Goal: Transaction & Acquisition: Purchase product/service

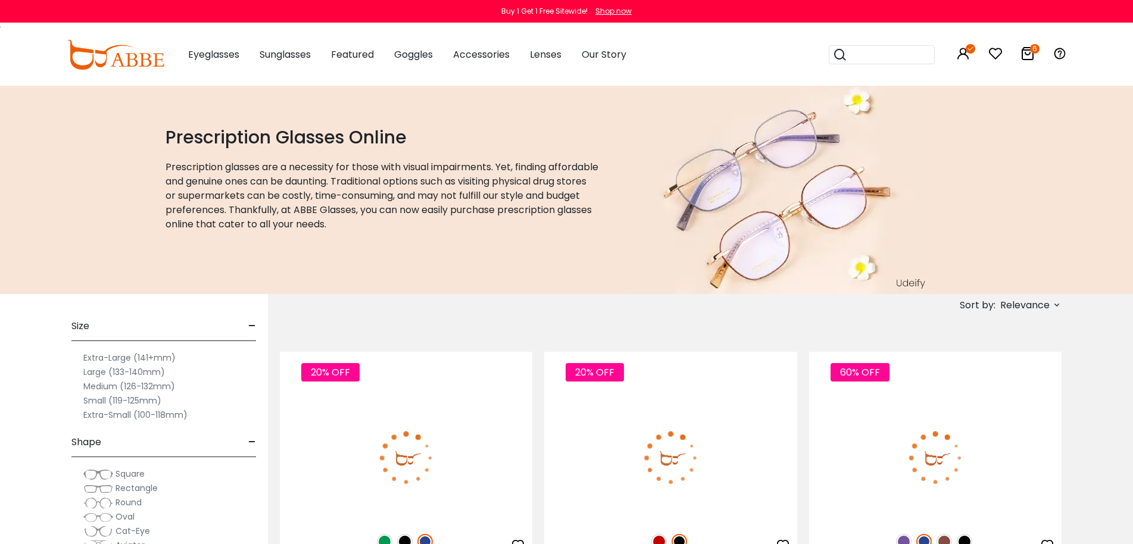
click at [1021, 307] on span "Relevance" at bounding box center [1024, 305] width 49 height 21
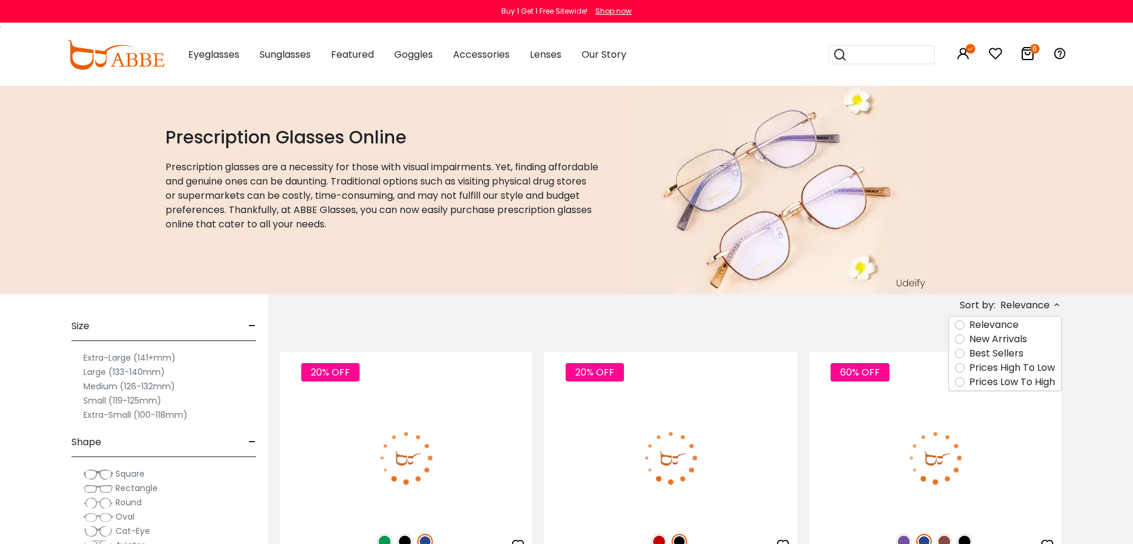
click at [1015, 336] on label "New Arrivals" at bounding box center [998, 339] width 58 height 14
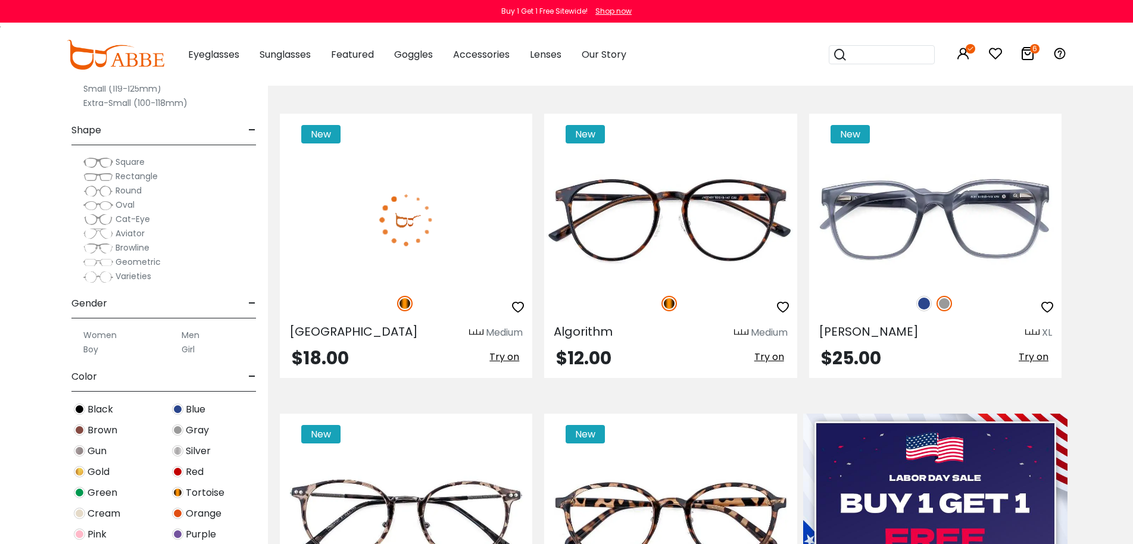
click at [413, 249] on img at bounding box center [406, 220] width 252 height 126
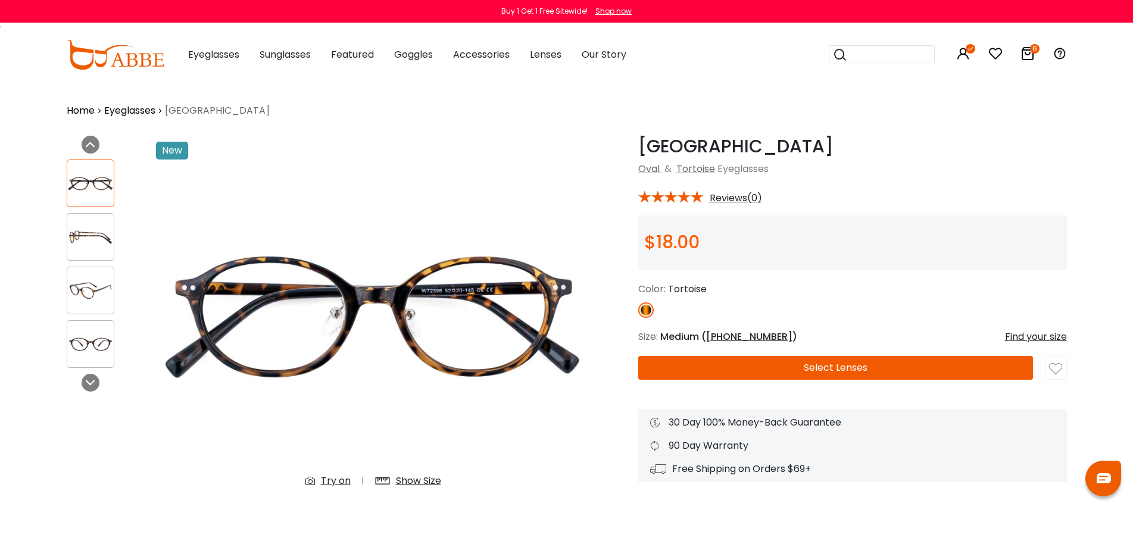
click at [144, 112] on link "Eyeglasses" at bounding box center [129, 111] width 51 height 14
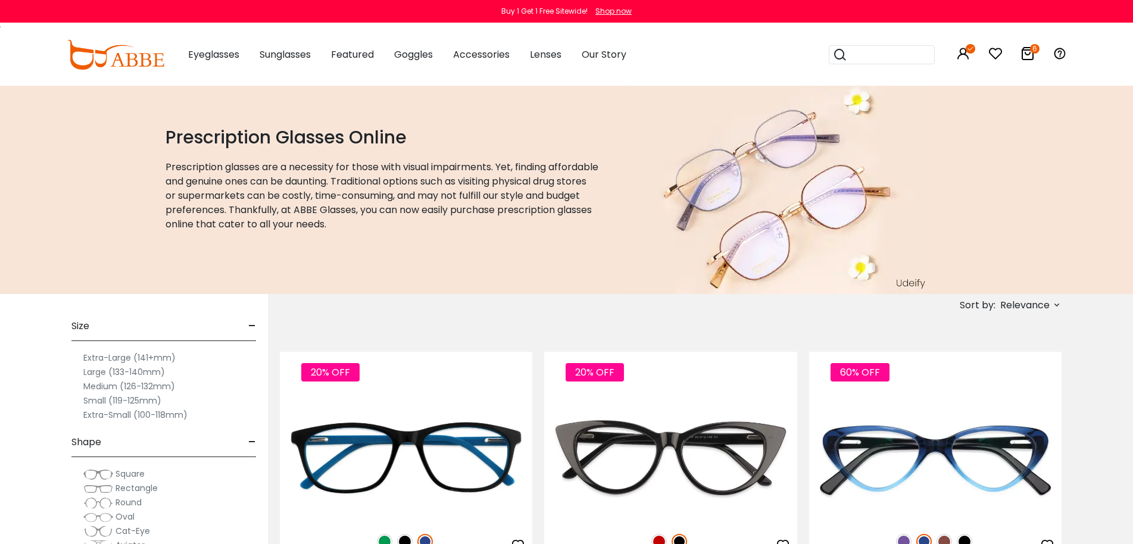
click at [1024, 307] on span "Relevance" at bounding box center [1024, 305] width 49 height 21
click at [1005, 337] on label "New Arrivals" at bounding box center [998, 339] width 58 height 14
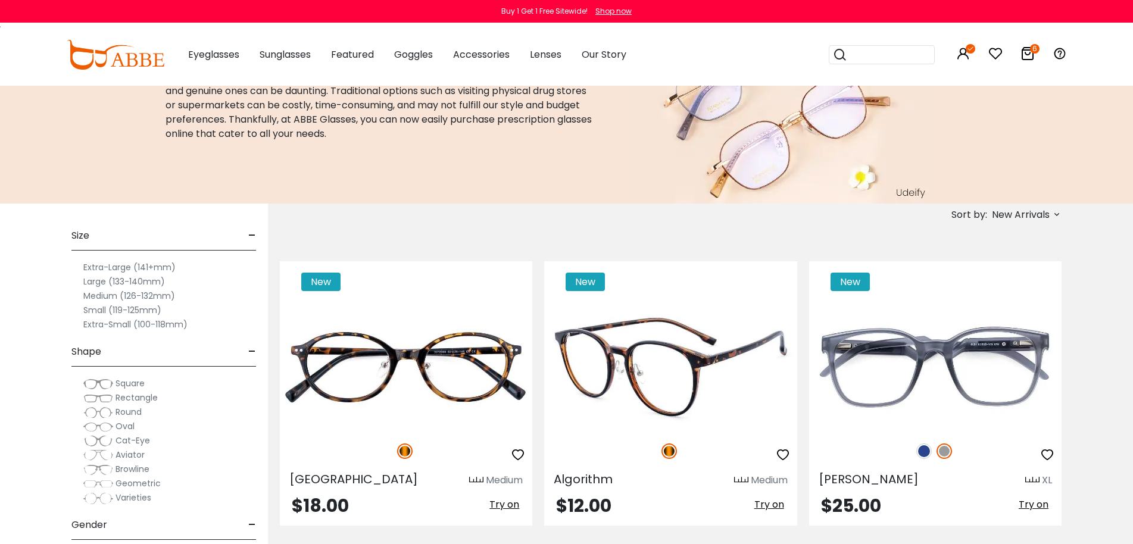
scroll to position [119, 0]
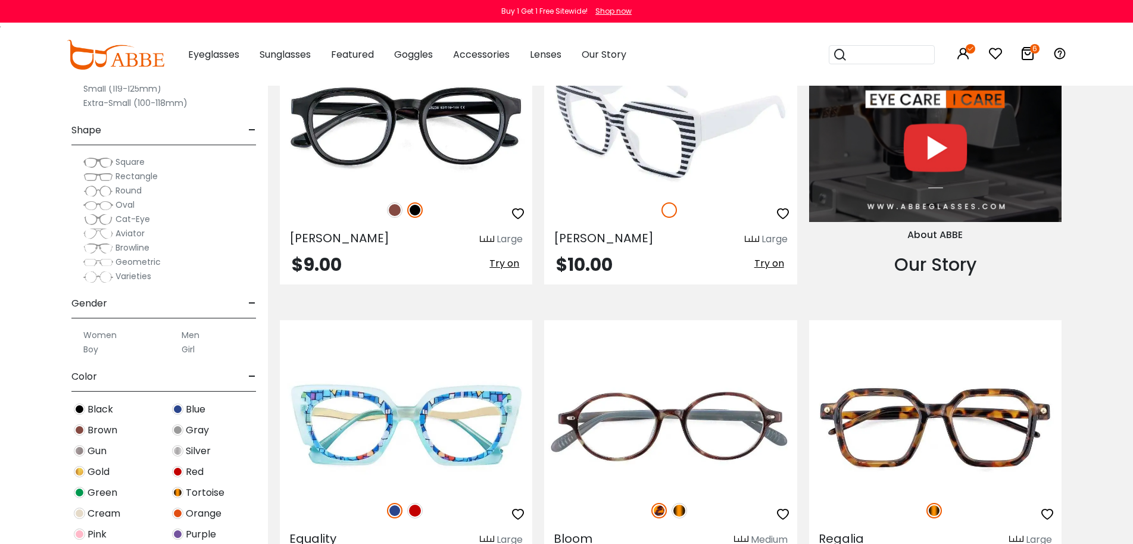
scroll to position [1309, 0]
